Goal: Information Seeking & Learning: Learn about a topic

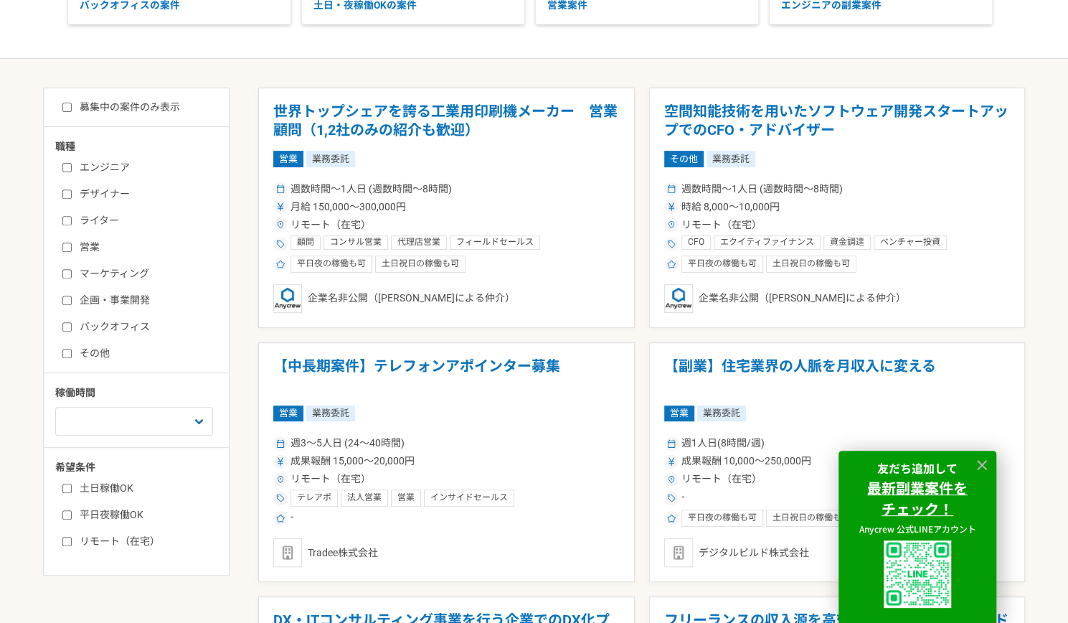
scroll to position [226, 0]
click at [70, 108] on input "募集中の案件のみ表示" at bounding box center [66, 106] width 9 height 9
checkbox input "true"
click at [65, 300] on input "企画・事業開発" at bounding box center [66, 299] width 9 height 9
checkbox input "true"
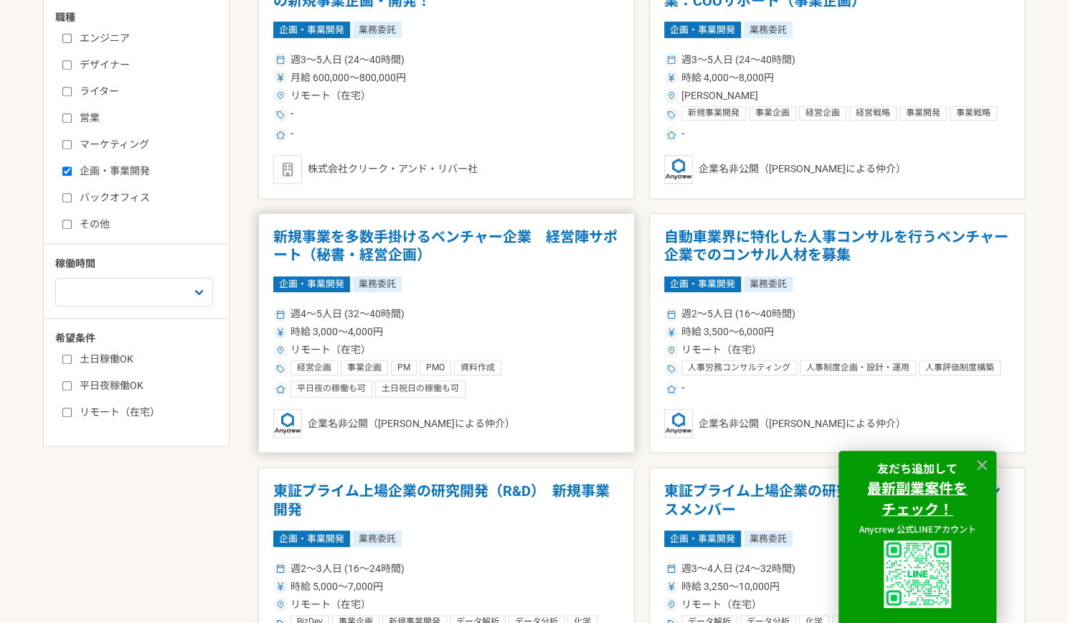
scroll to position [356, 0]
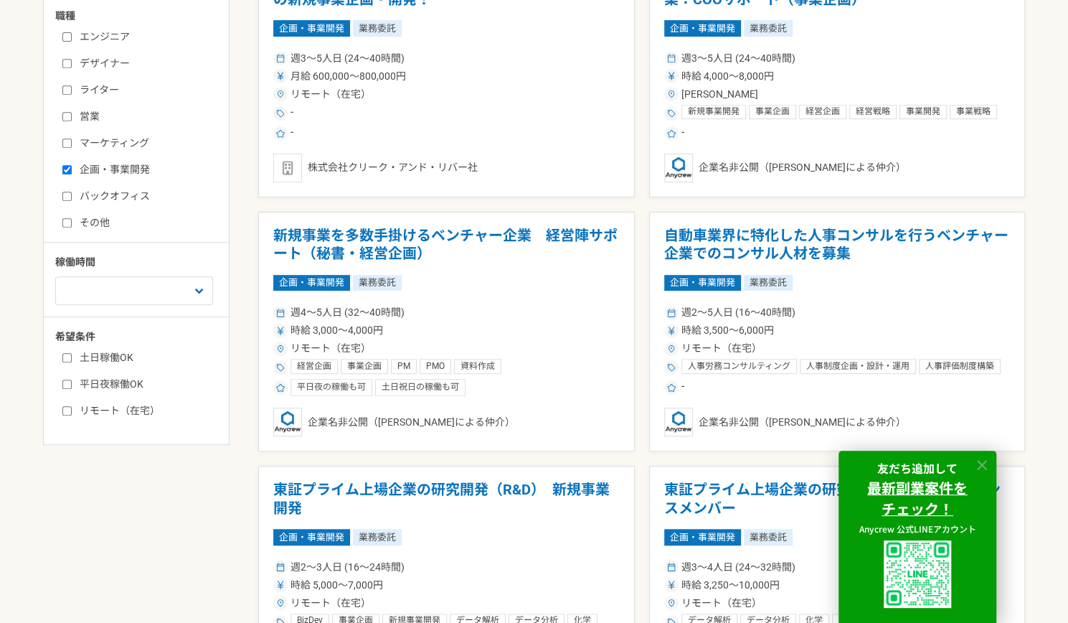
click at [980, 458] on icon at bounding box center [982, 465] width 17 height 17
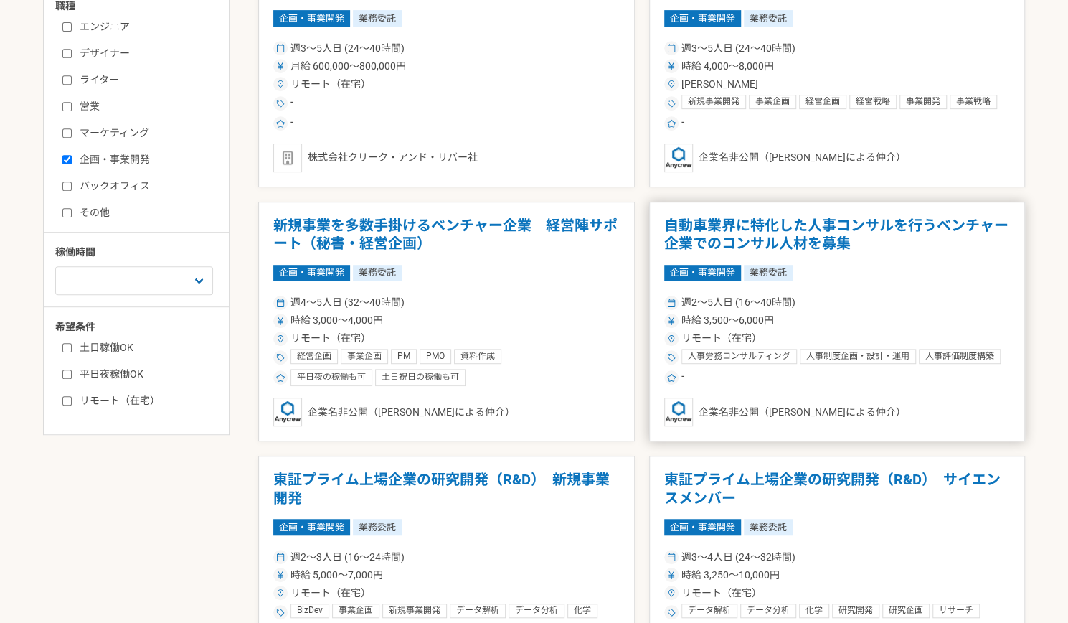
scroll to position [362, 0]
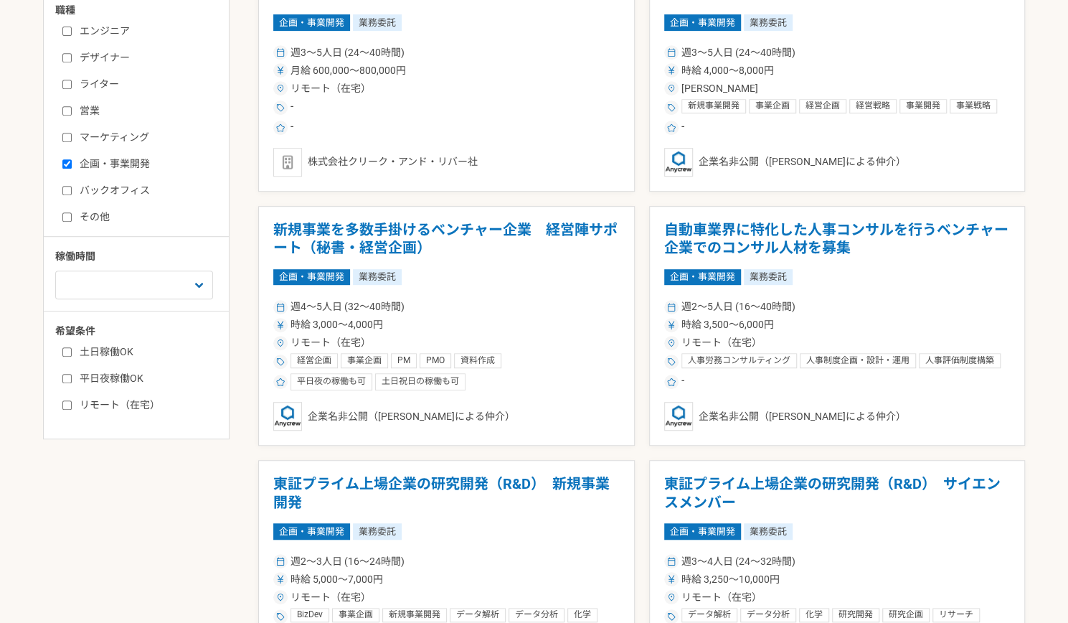
click at [66, 378] on input "平日夜稼働OK" at bounding box center [66, 378] width 9 height 9
checkbox input "true"
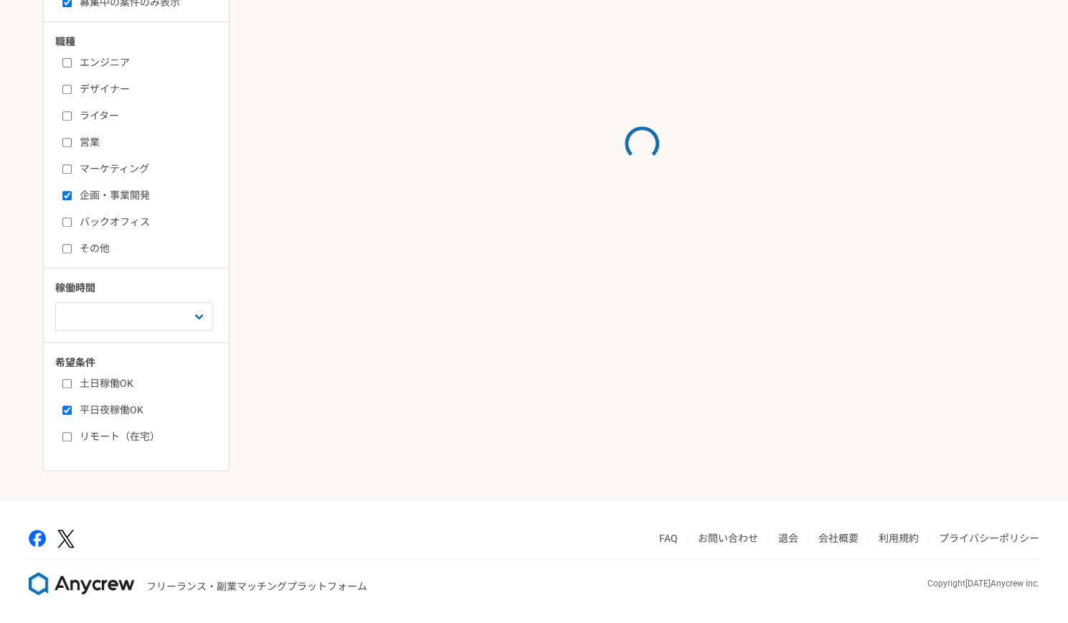
scroll to position [362, 0]
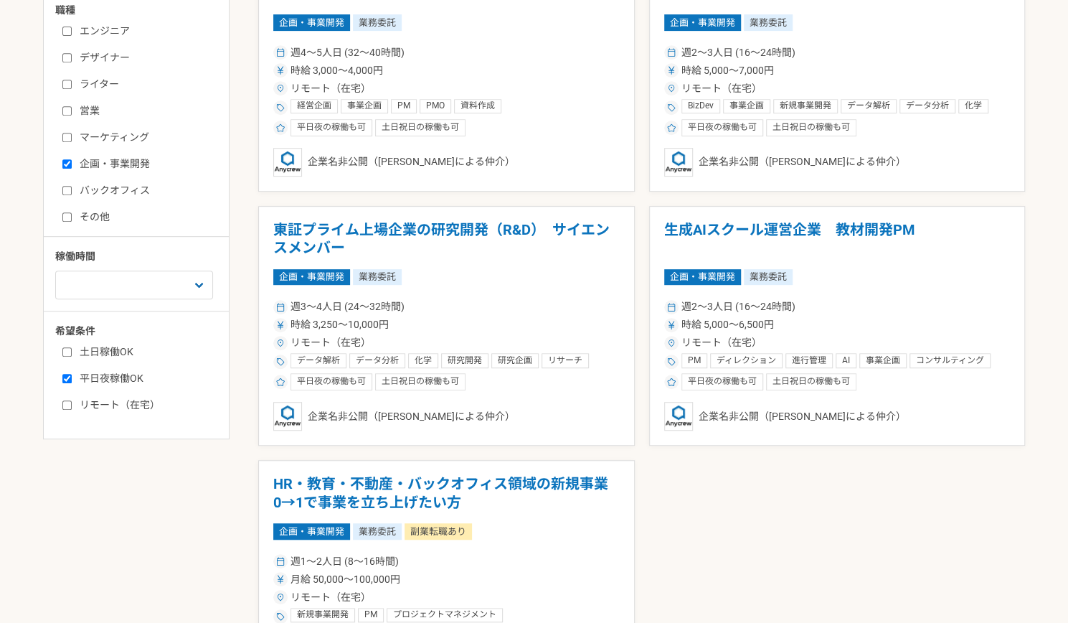
click at [69, 344] on label "土日稼働OK" at bounding box center [144, 351] width 165 height 15
click at [69, 347] on input "土日稼働OK" at bounding box center [66, 351] width 9 height 9
checkbox input "true"
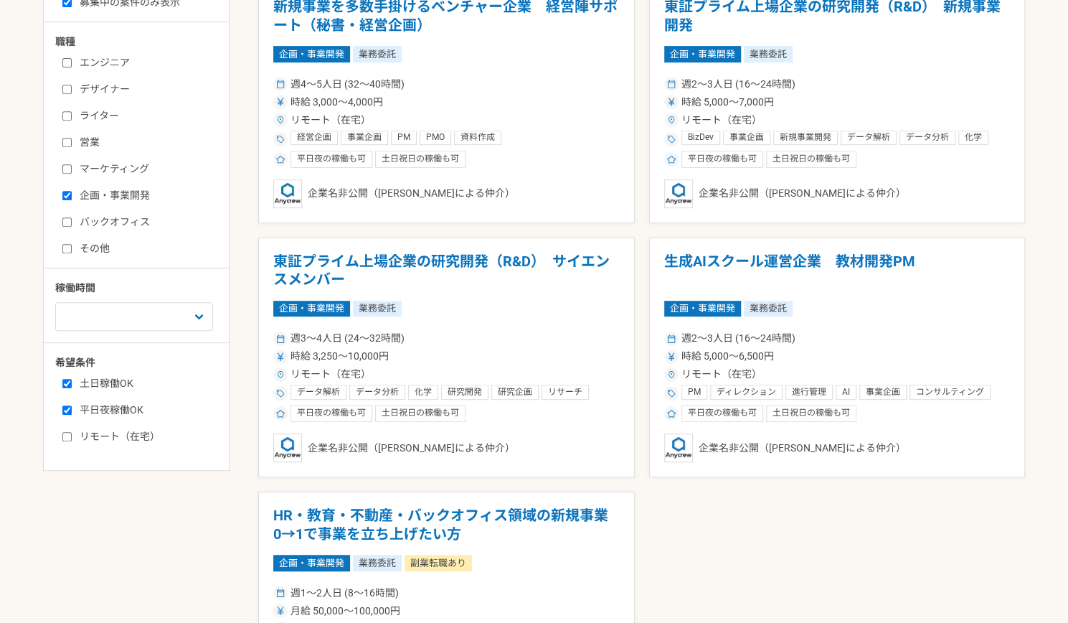
scroll to position [362, 0]
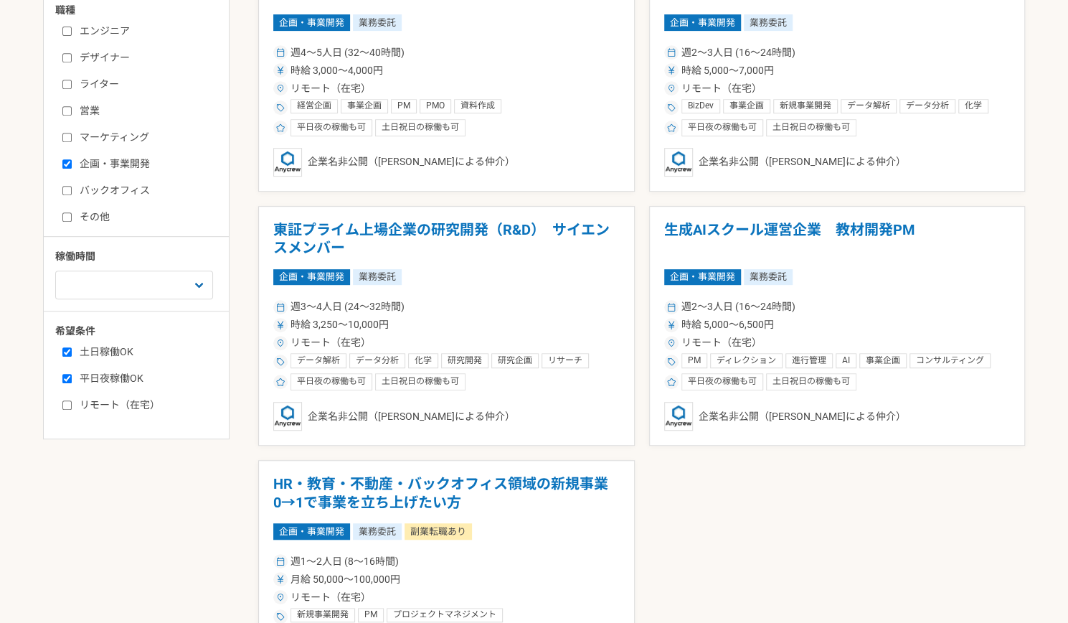
click at [72, 404] on label "リモート（在宅）" at bounding box center [144, 405] width 165 height 15
click at [72, 404] on input "リモート（在宅）" at bounding box center [66, 404] width 9 height 9
checkbox input "true"
